Goal: Check status

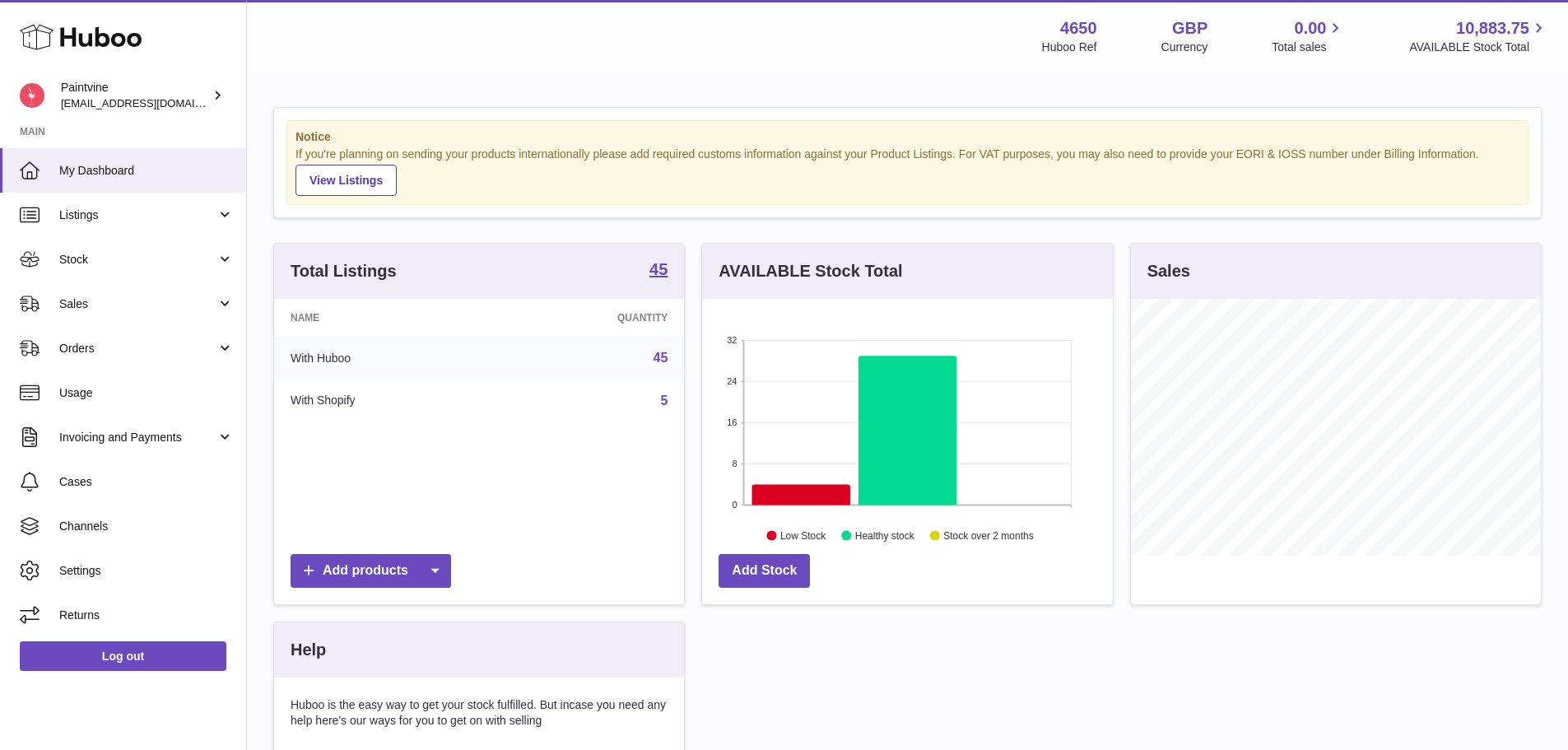
scroll to position [257, 410]
click at [89, 301] on span "Sales" at bounding box center [138, 303] width 157 height 15
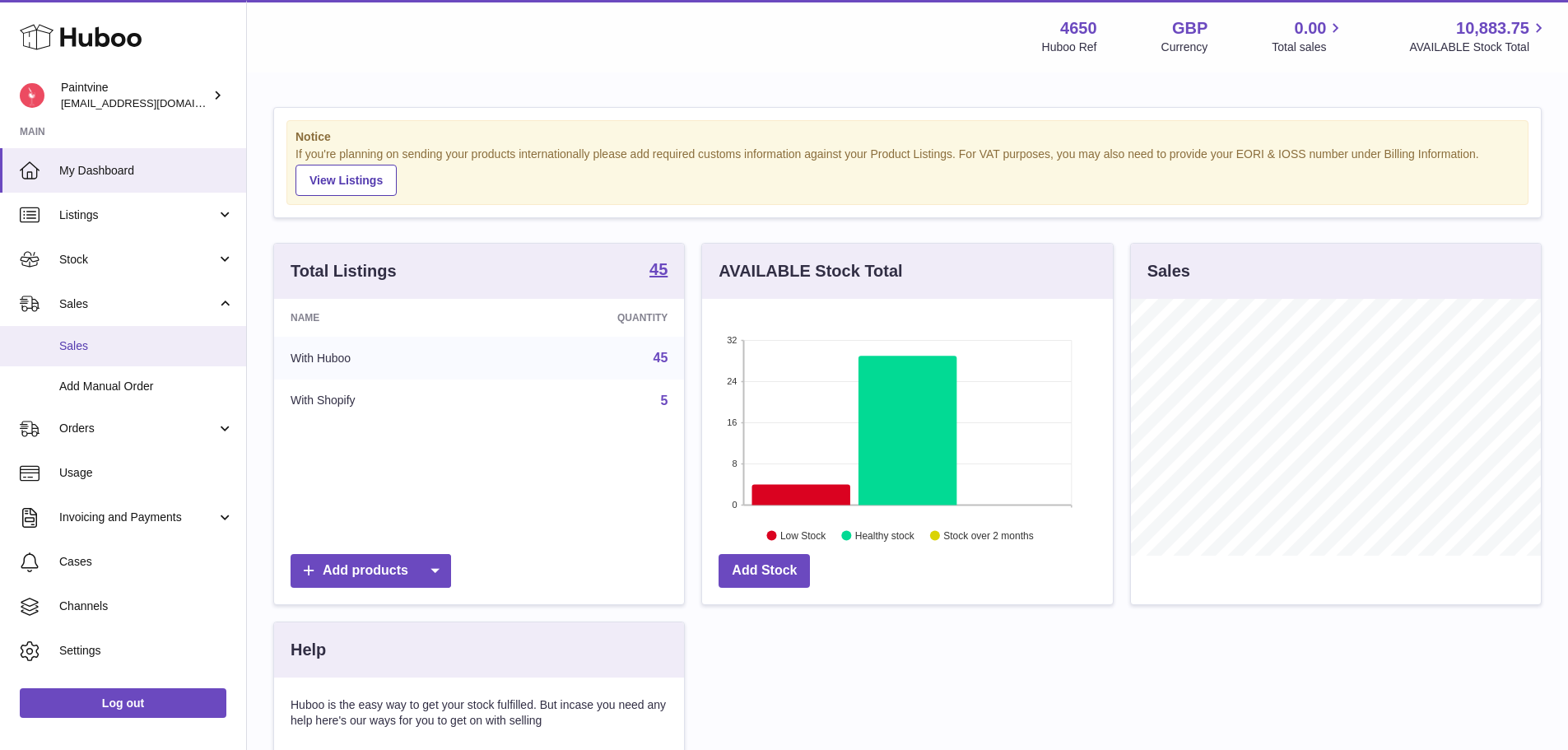
click at [119, 357] on link "Sales" at bounding box center [122, 346] width 246 height 40
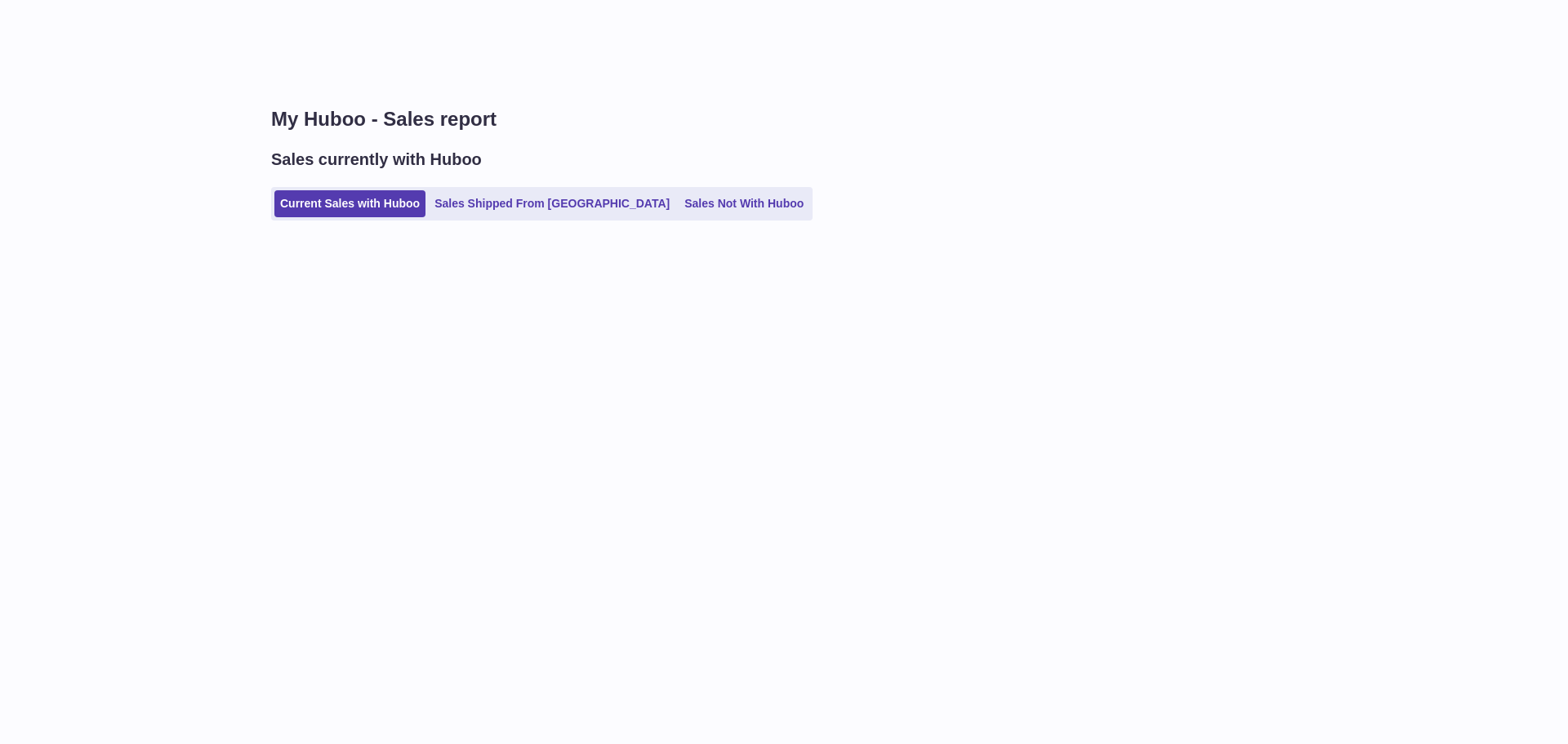
click at [476, 227] on div "My Huboo - Sales report Sales currently with Huboo Current Sales with Huboo Sal…" at bounding box center [906, 171] width 1322 height 196
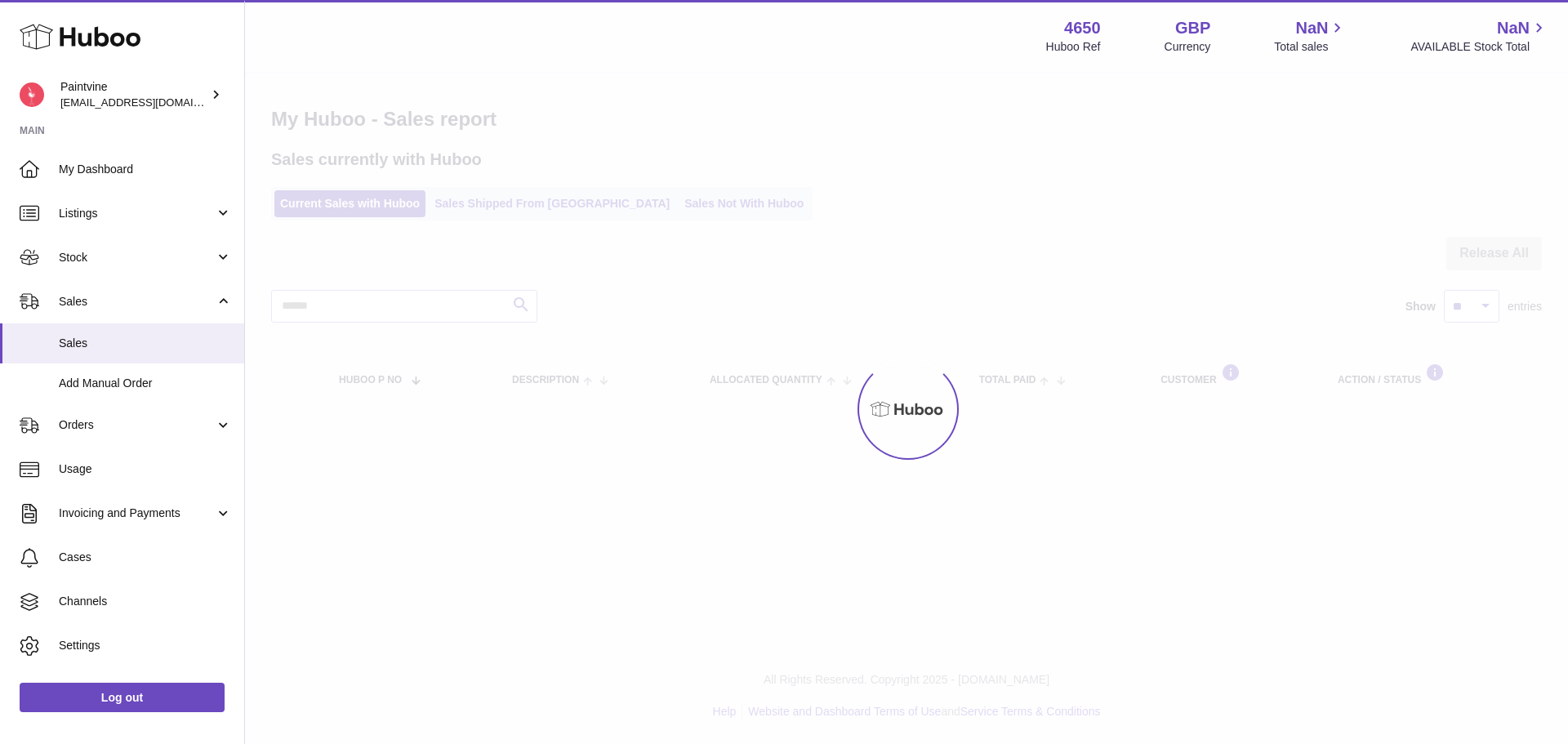
click at [487, 221] on div at bounding box center [906, 409] width 1322 height 670
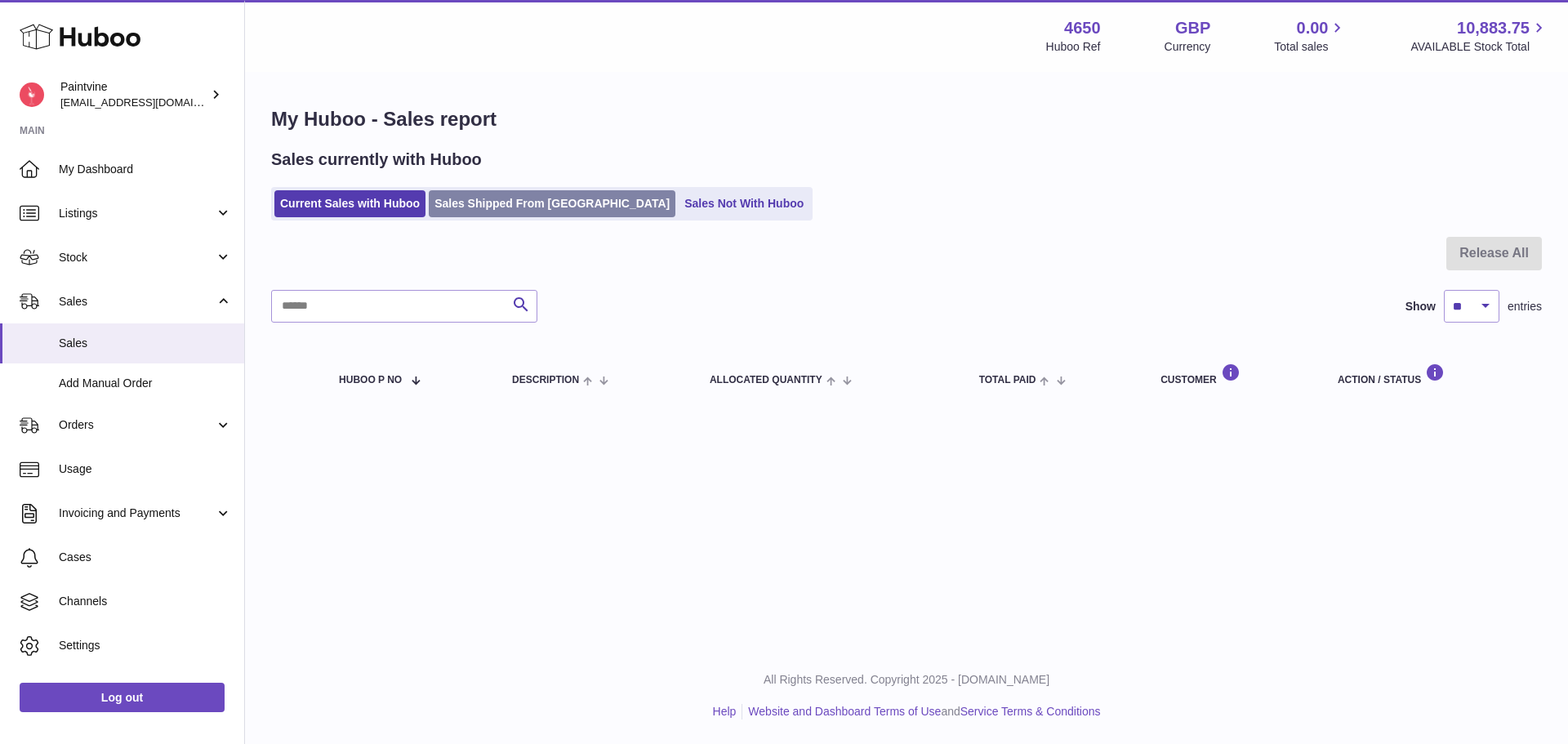
click at [533, 196] on link "Sales Shipped From [GEOGRAPHIC_DATA]" at bounding box center [552, 204] width 247 height 27
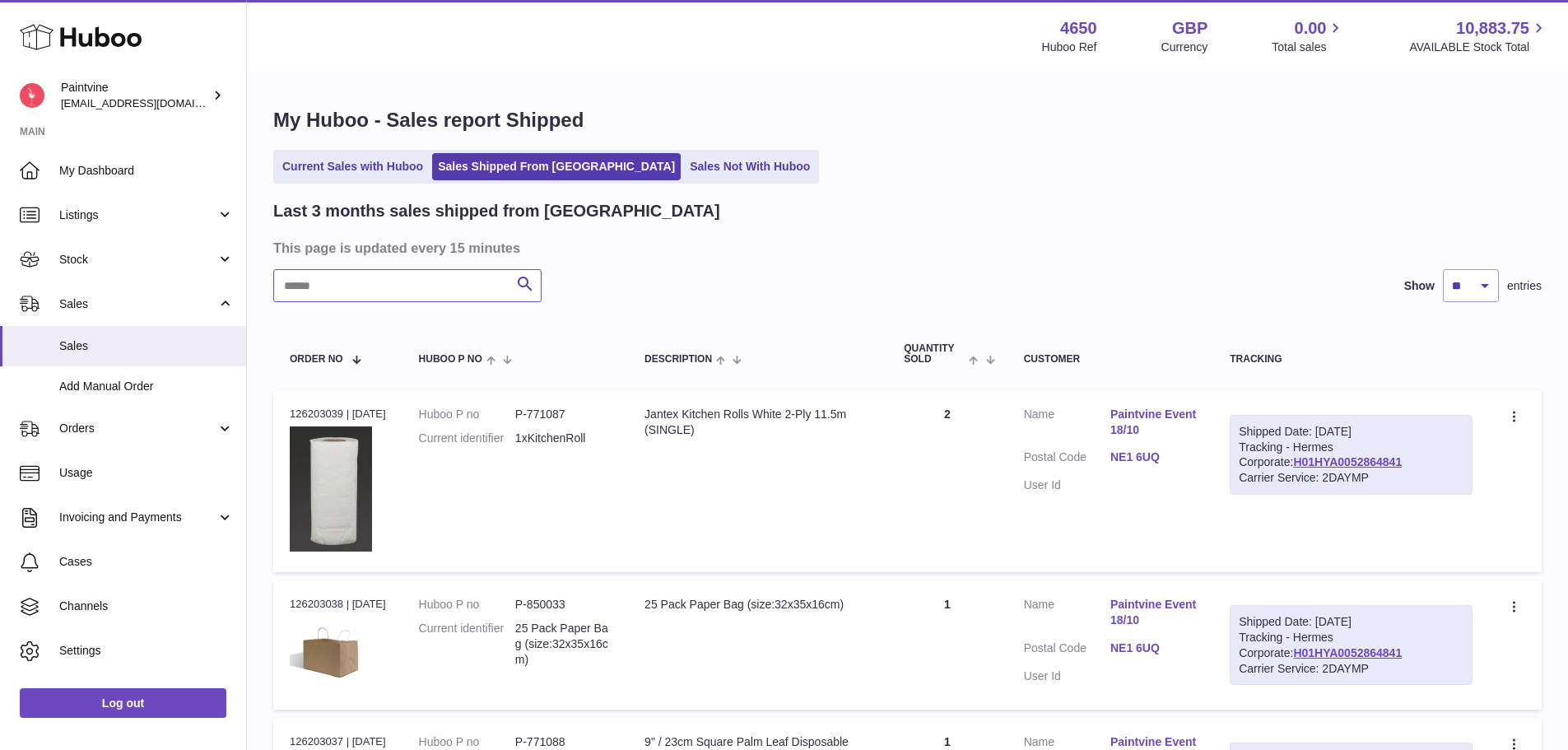
click at [464, 293] on input "text" at bounding box center [408, 285] width 268 height 33
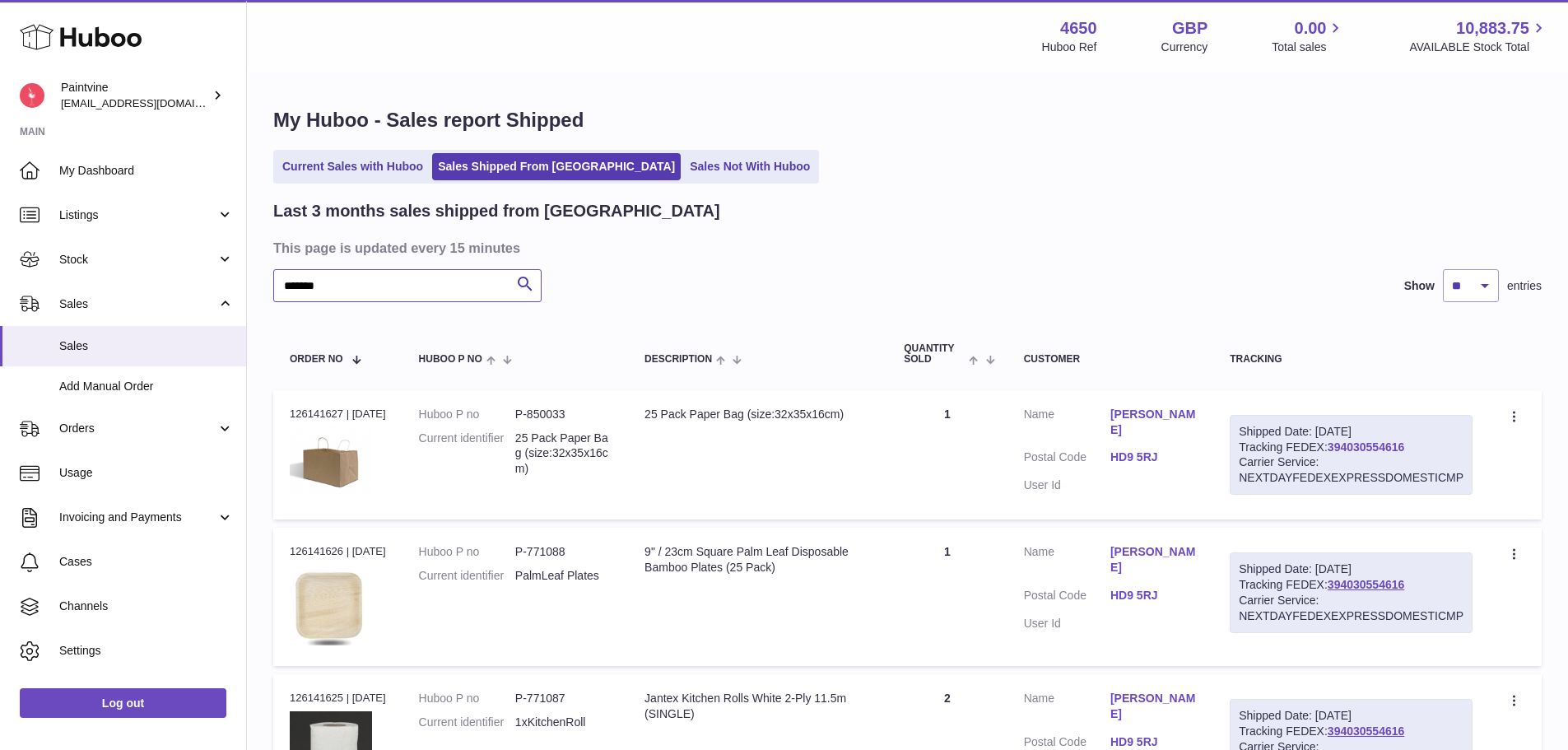
type input "*******"
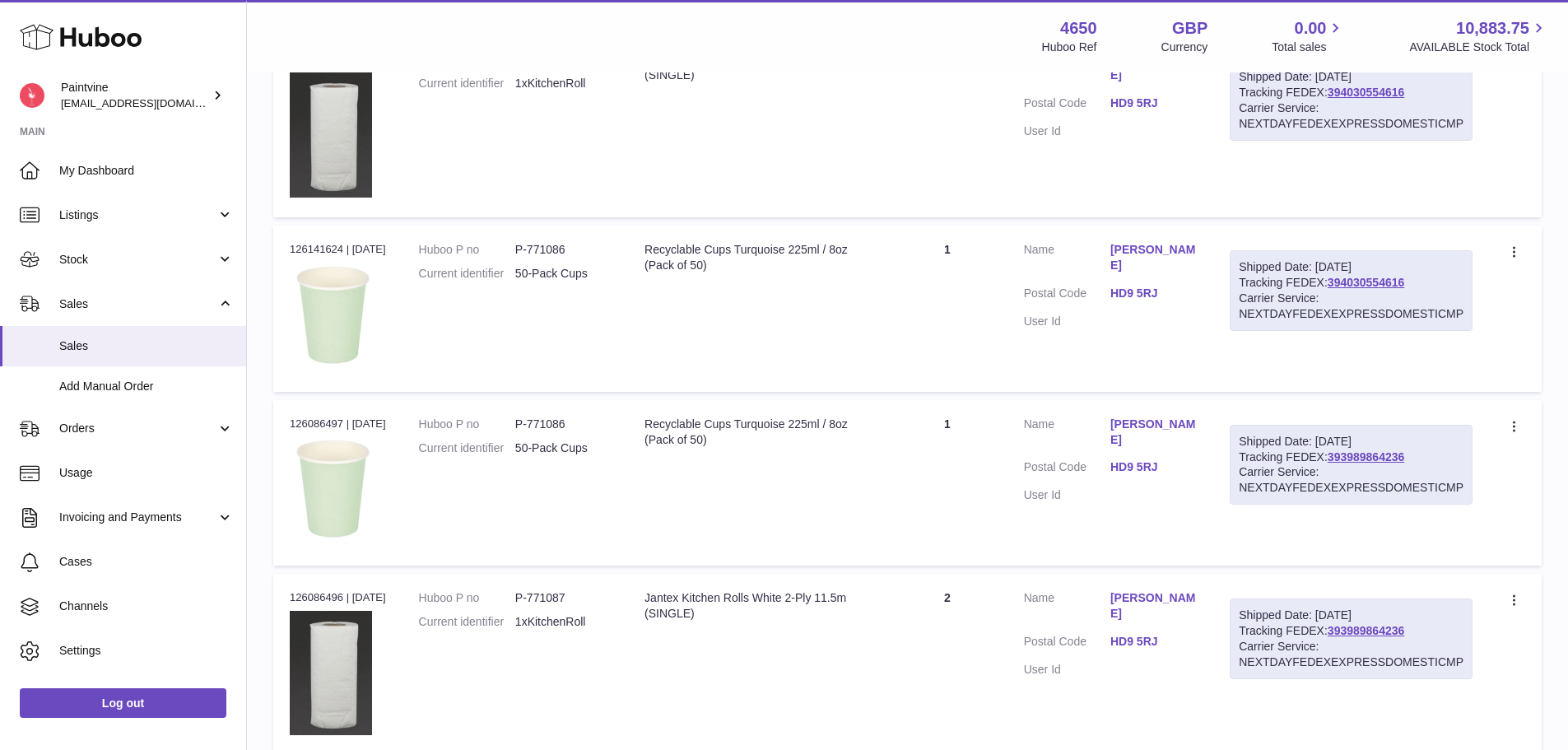
scroll to position [659, 0]
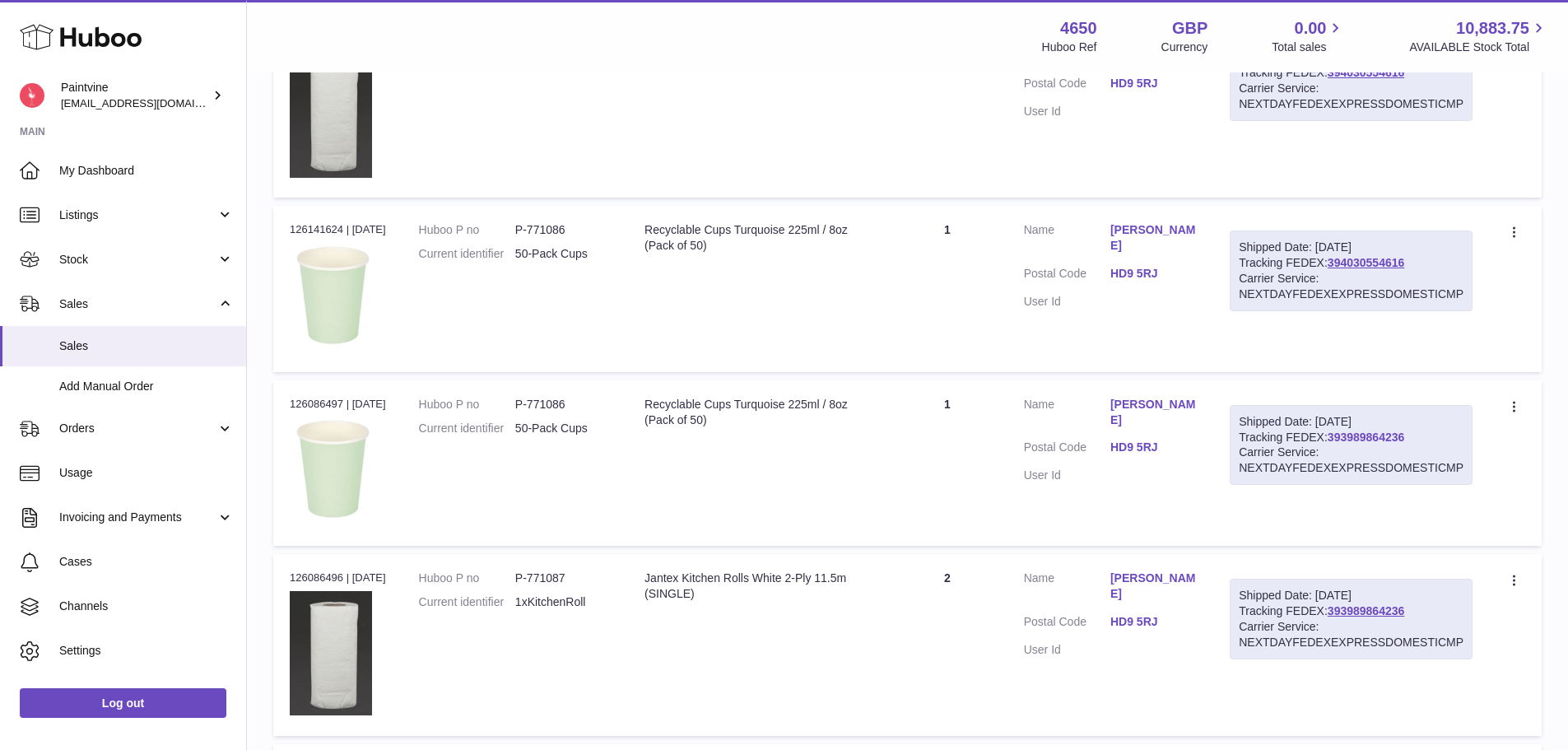
drag, startPoint x: 1374, startPoint y: 444, endPoint x: 1402, endPoint y: 434, distance: 29.7
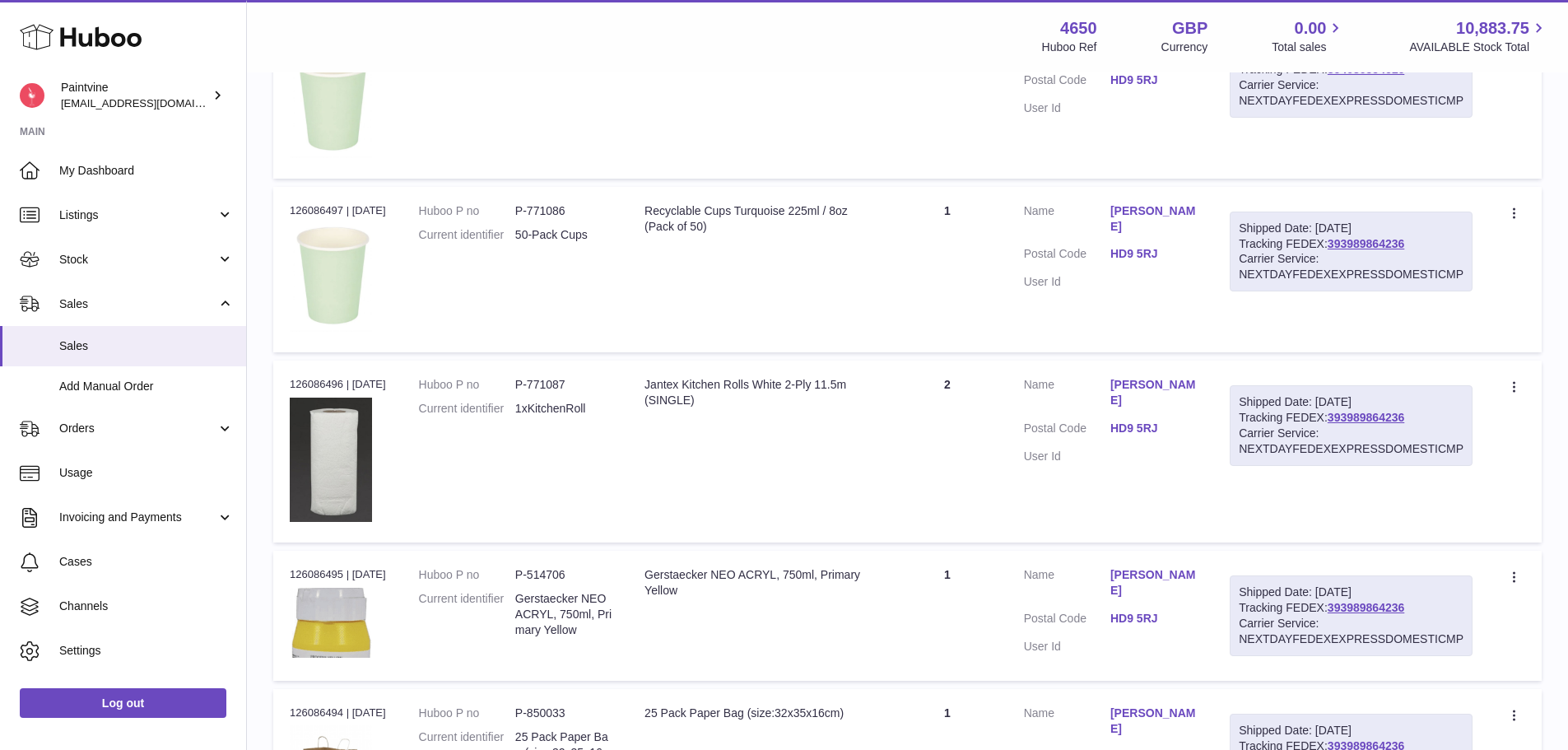
scroll to position [988, 0]
